Goal: Use online tool/utility: Utilize a website feature to perform a specific function

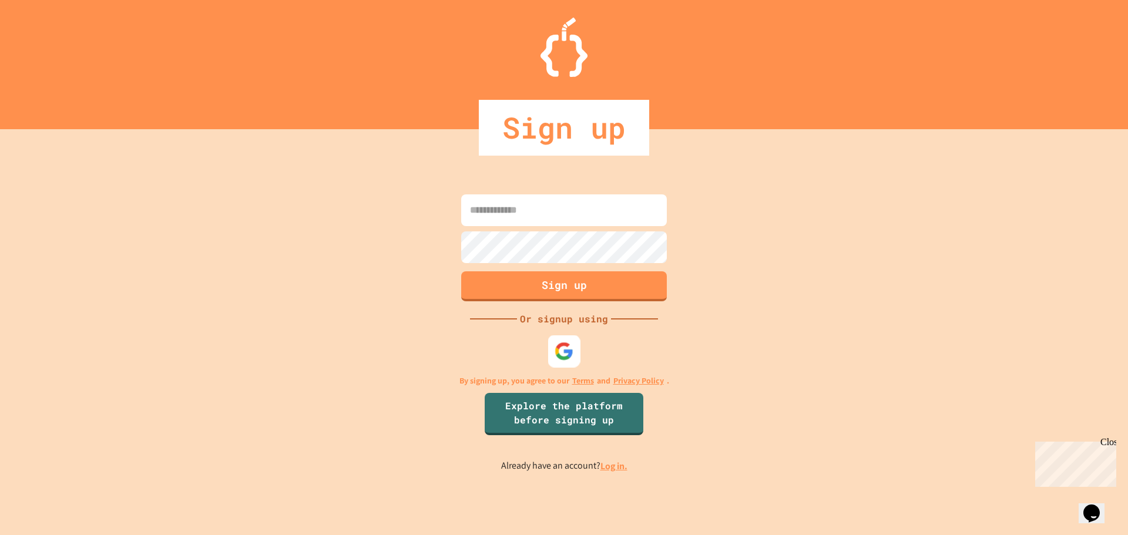
click at [552, 348] on div at bounding box center [564, 351] width 32 height 32
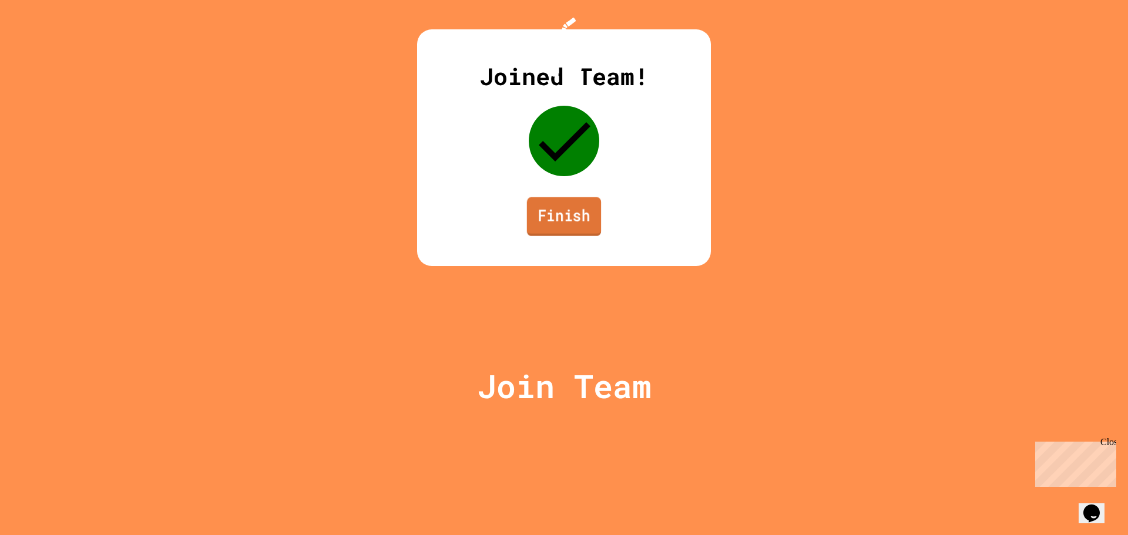
click at [554, 236] on link "Finish" at bounding box center [564, 216] width 74 height 39
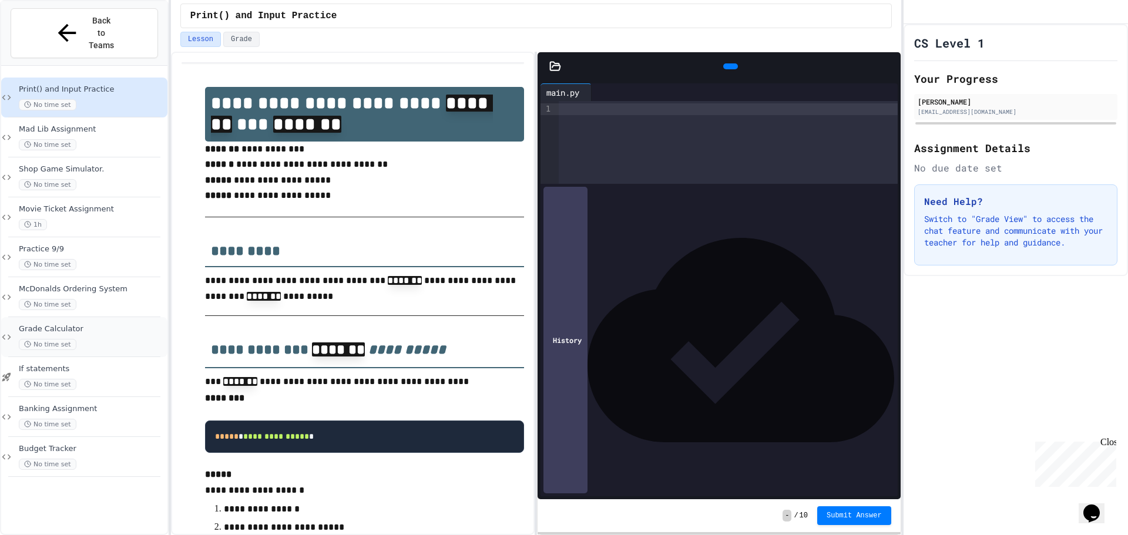
click at [86, 324] on span "Grade Calculator" at bounding box center [92, 329] width 146 height 10
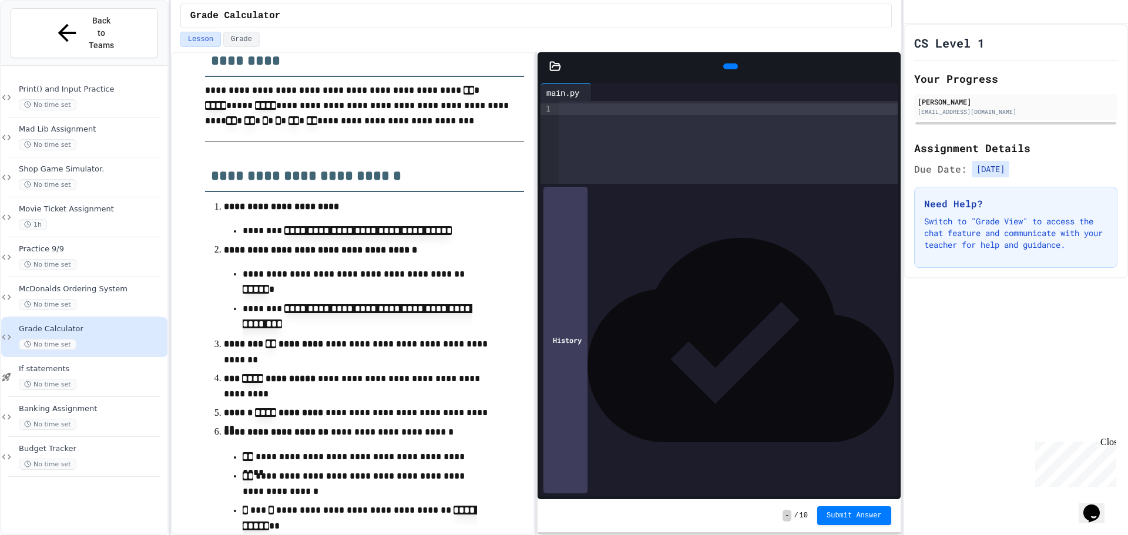
scroll to position [352, 0]
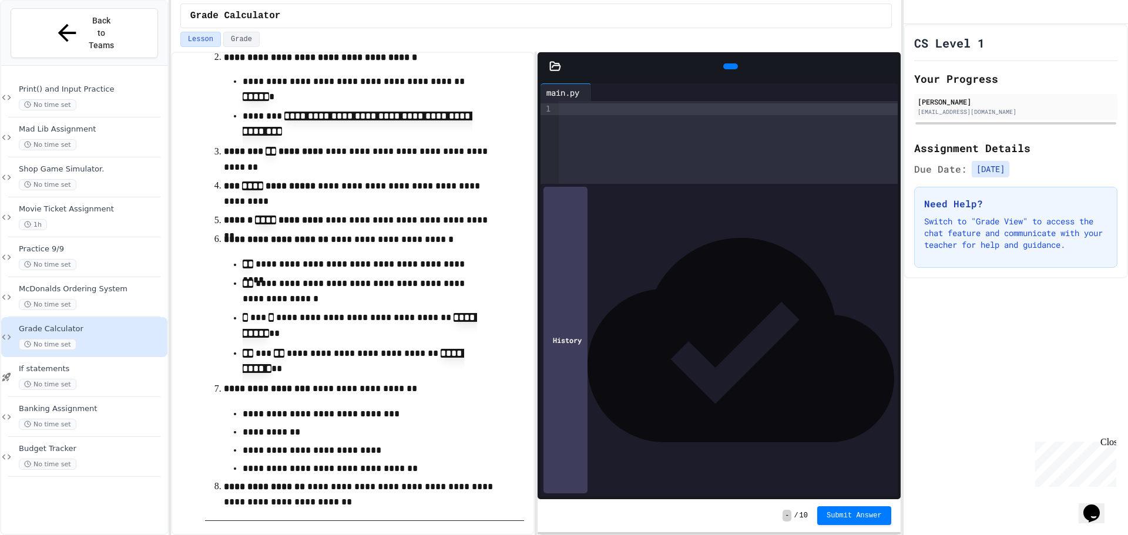
click at [653, 135] on div at bounding box center [728, 142] width 339 height 83
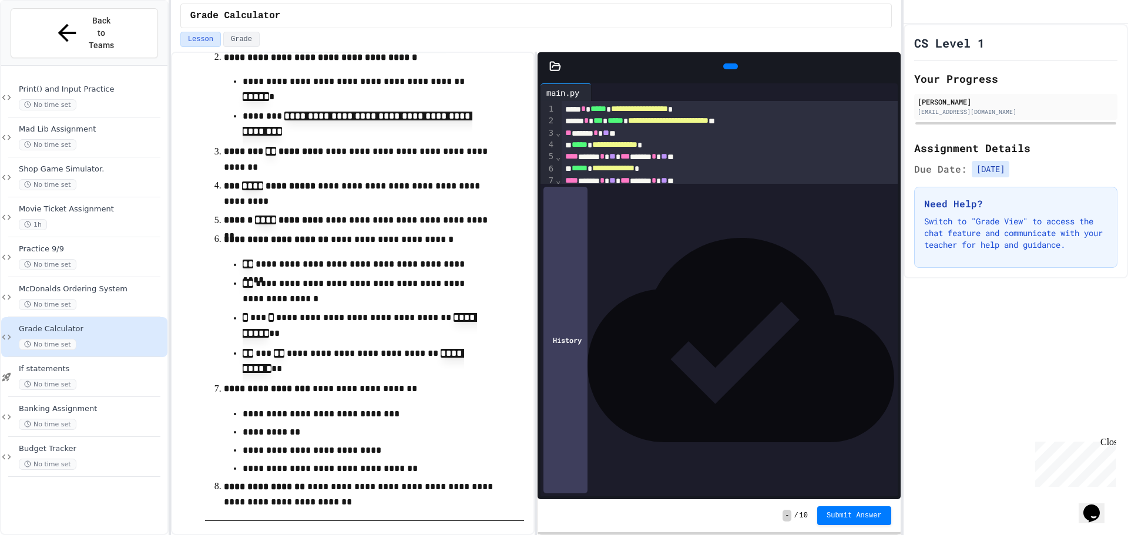
click at [707, 249] on div "**********" at bounding box center [729, 175] width 336 height 148
click at [772, 249] on div "**********" at bounding box center [729, 175] width 336 height 148
click at [727, 75] on div at bounding box center [730, 67] width 26 height 18
click at [723, 63] on div at bounding box center [730, 66] width 15 height 6
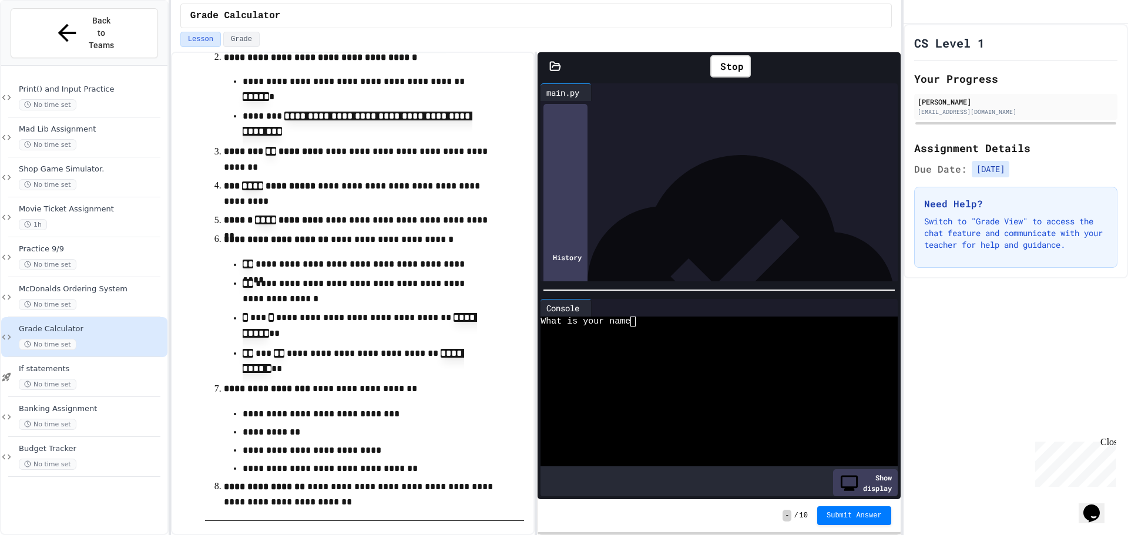
click at [651, 321] on div "What is your name" at bounding box center [709, 322] width 338 height 10
click at [736, 66] on div "Stop" at bounding box center [730, 66] width 41 height 22
click at [736, 66] on div at bounding box center [730, 66] width 15 height 6
click at [675, 337] on div at bounding box center [709, 342] width 338 height 10
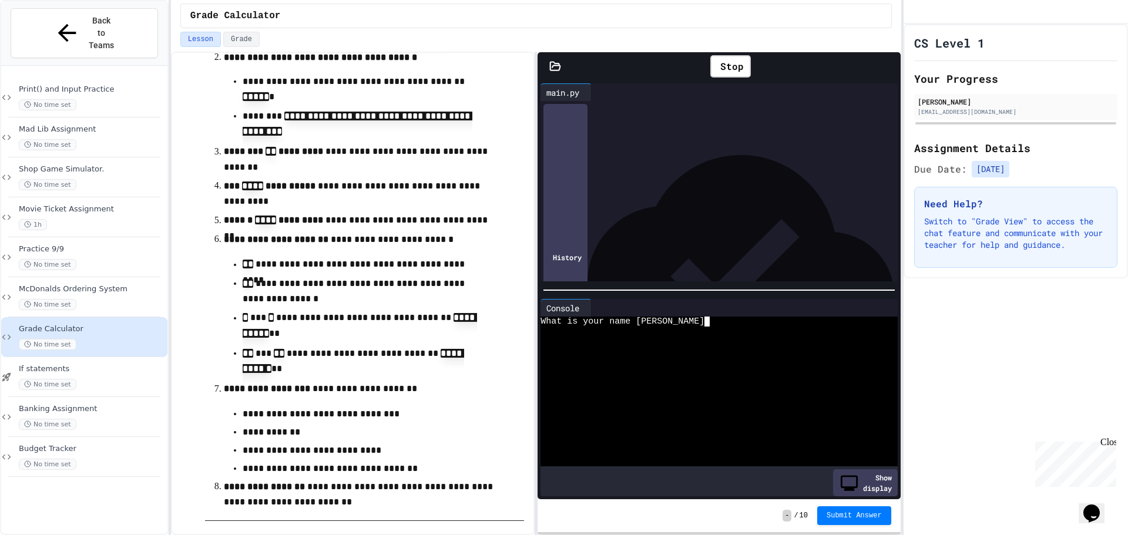
type textarea "****"
click at [711, 329] on div "enter your grade(0-100): 70" at bounding box center [709, 332] width 338 height 10
click at [663, 327] on div "enter your grade(0-100): 70" at bounding box center [709, 332] width 338 height 10
click at [734, 69] on icon at bounding box center [737, 73] width 6 height 8
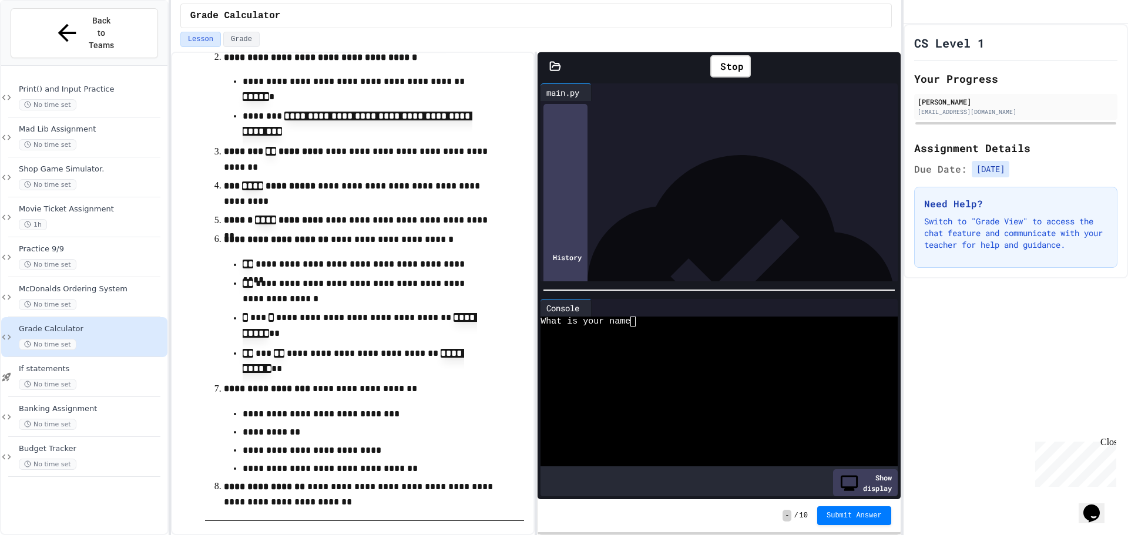
click at [889, 66] on icon at bounding box center [889, 66] width 0 height 0
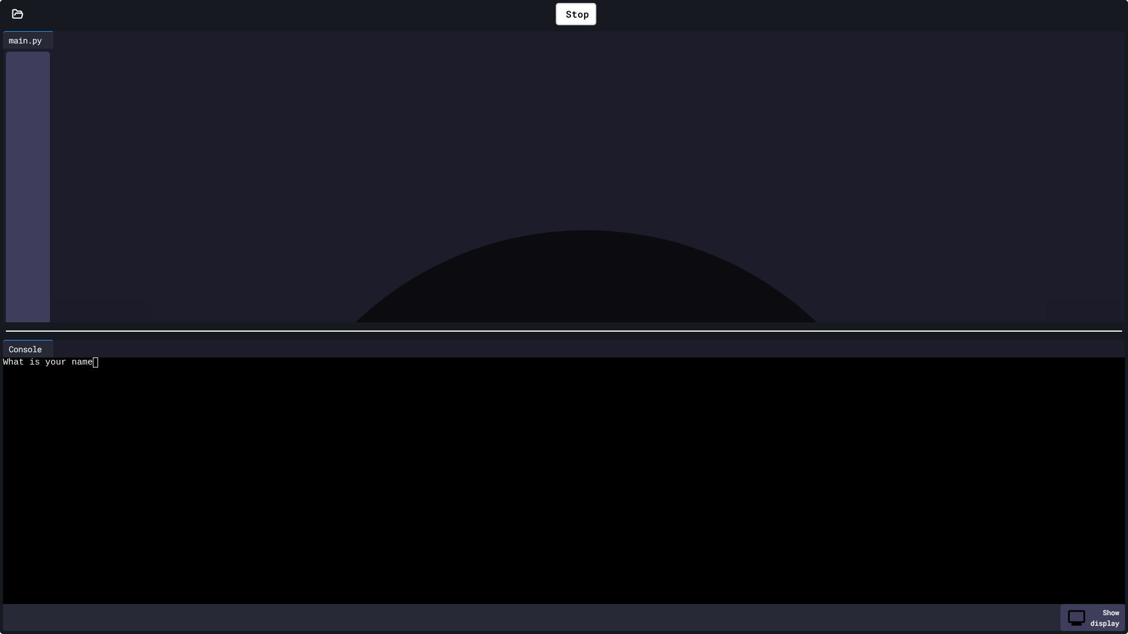
click at [1116, 14] on icon at bounding box center [1116, 14] width 0 height 0
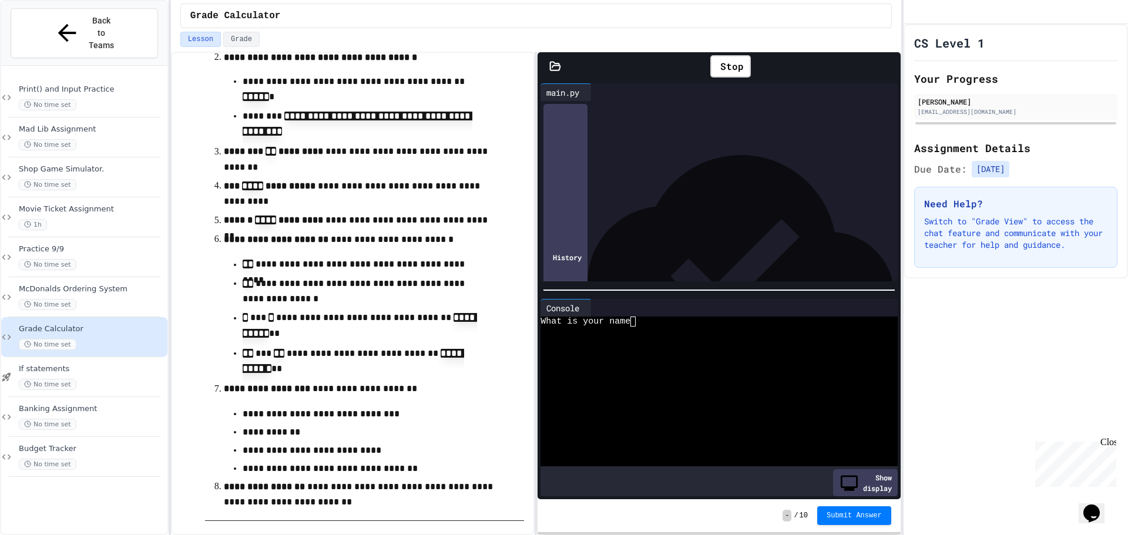
click at [840, 476] on div "Show display" at bounding box center [865, 482] width 65 height 27
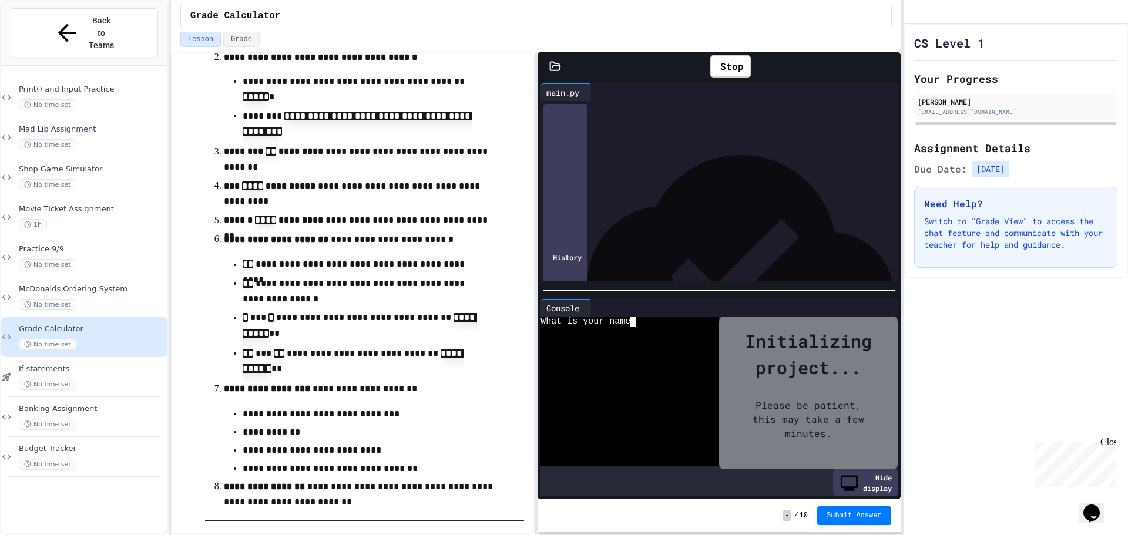
drag, startPoint x: 673, startPoint y: 425, endPoint x: 826, endPoint y: 270, distance: 217.6
click at [673, 426] on div at bounding box center [622, 431] width 164 height 10
drag, startPoint x: 728, startPoint y: 372, endPoint x: 722, endPoint y: 375, distance: 6.6
click at [724, 375] on div "Initializing project... Please be patient, this may take a few minutes." at bounding box center [808, 393] width 179 height 154
click at [666, 368] on div at bounding box center [622, 372] width 164 height 10
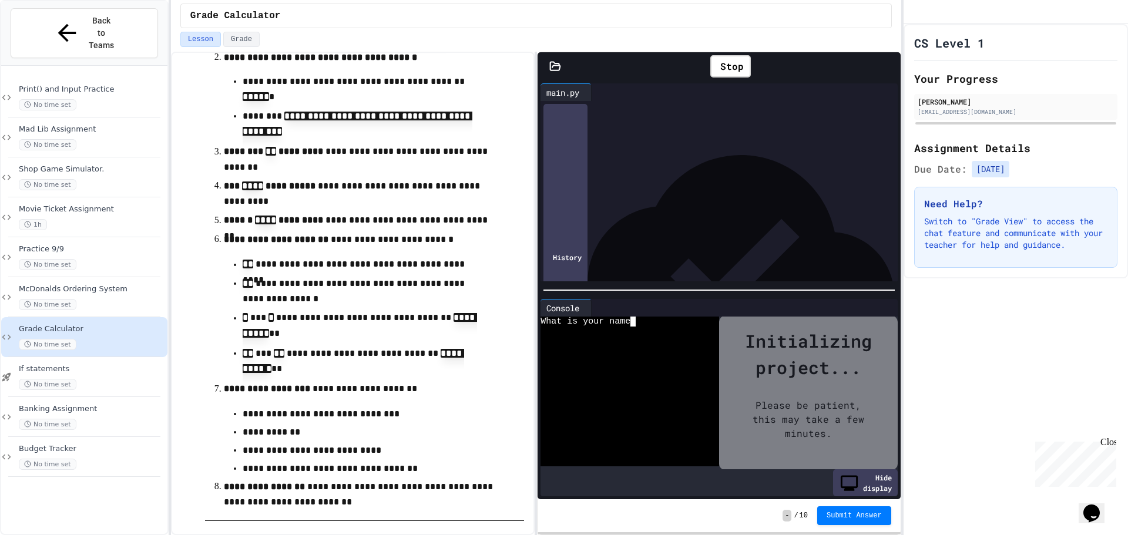
drag, startPoint x: 663, startPoint y: 315, endPoint x: 635, endPoint y: 318, distance: 27.8
click at [662, 317] on div "What is your name" at bounding box center [622, 322] width 164 height 10
click at [585, 302] on div "Console" at bounding box center [562, 308] width 45 height 12
click at [862, 475] on div "Hide display" at bounding box center [865, 482] width 65 height 27
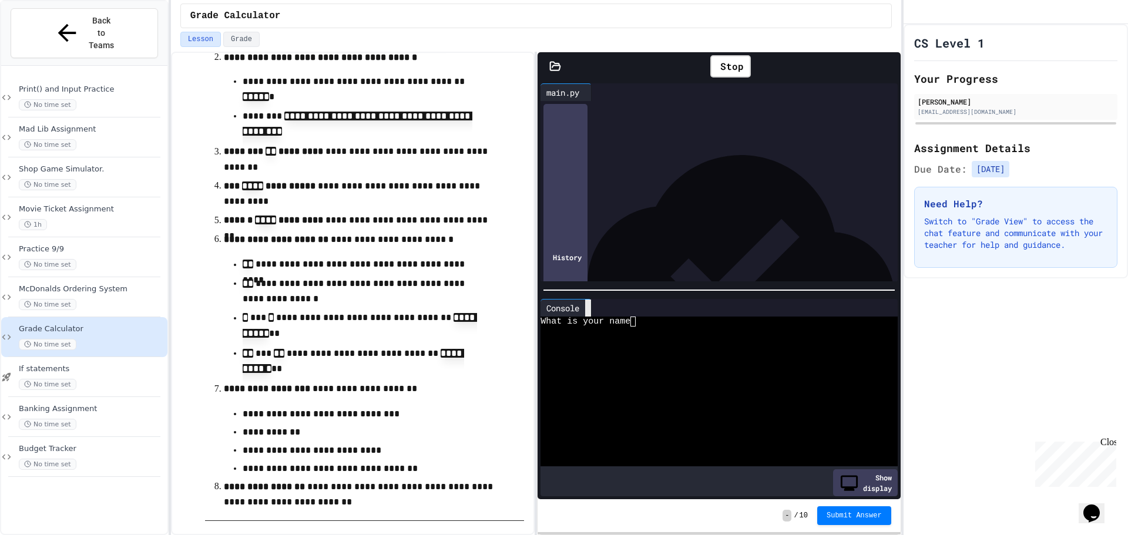
click at [588, 308] on icon at bounding box center [588, 308] width 0 height 0
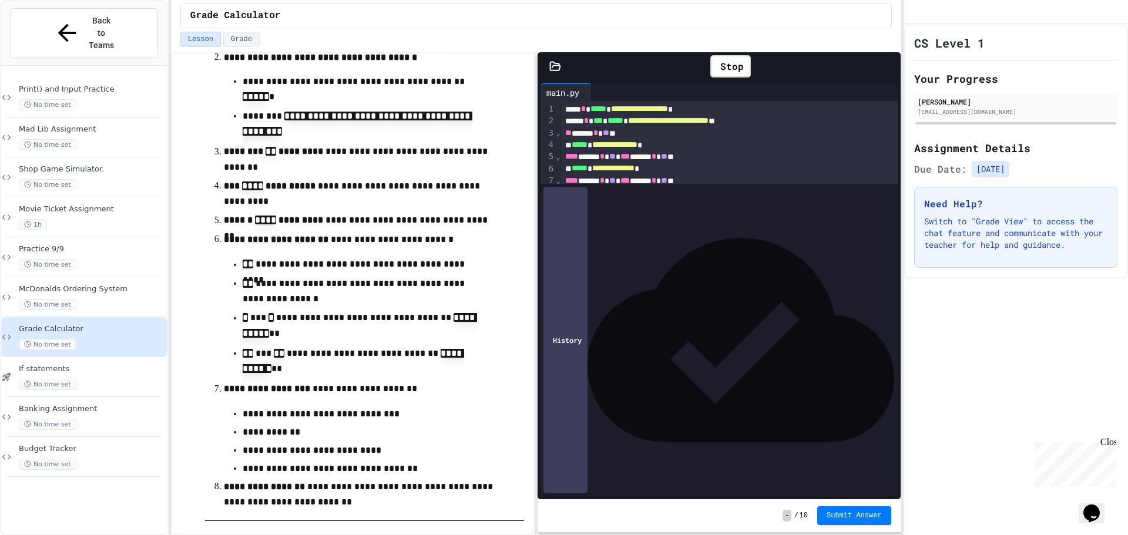
click at [722, 249] on div "**********" at bounding box center [729, 175] width 336 height 148
